Goal: Download file/media

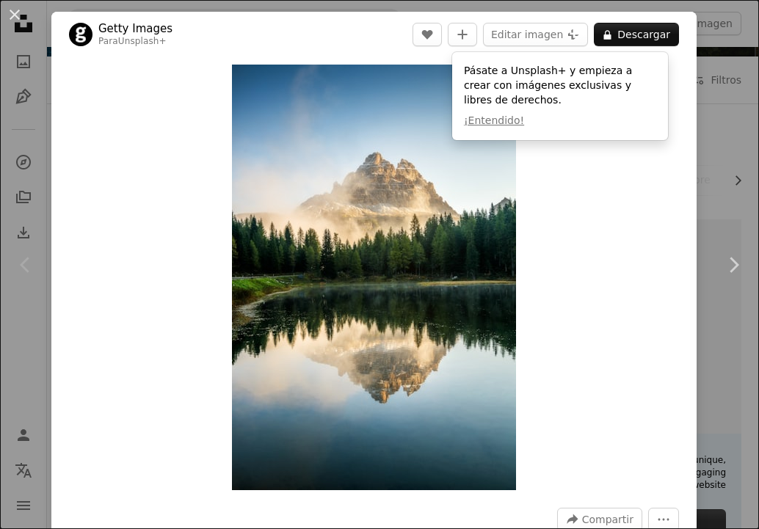
scroll to position [147, 0]
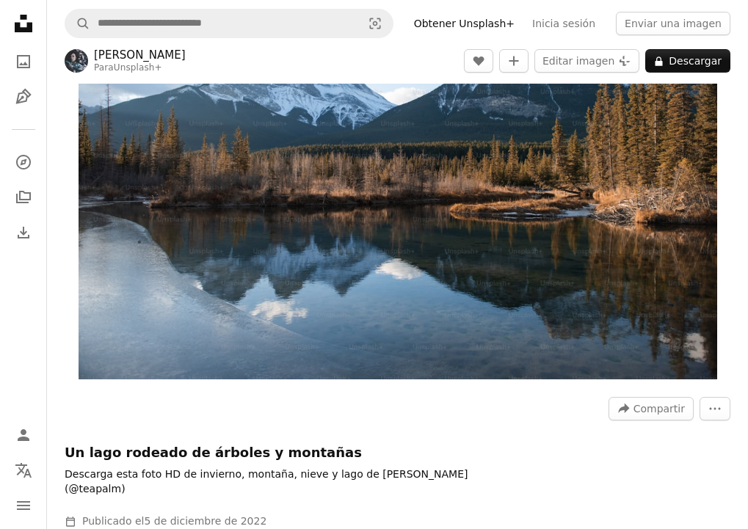
scroll to position [147, 0]
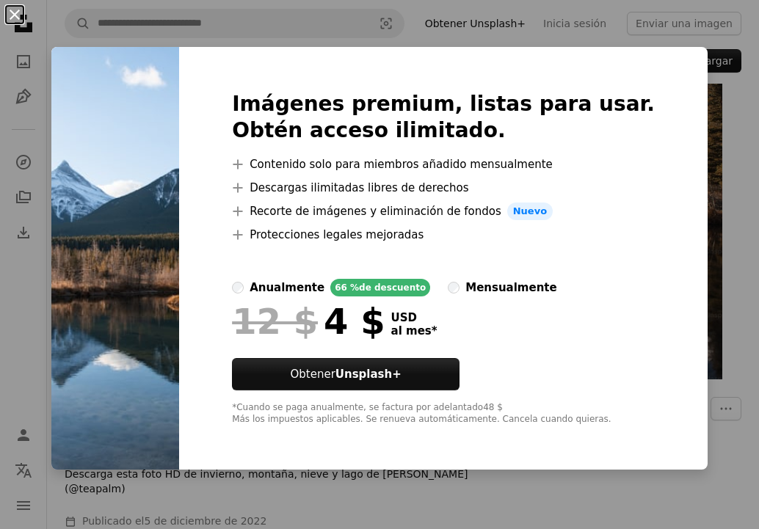
click at [17, 17] on button "An X shape" at bounding box center [15, 15] width 18 height 18
